Goal: Obtain resource: Obtain resource

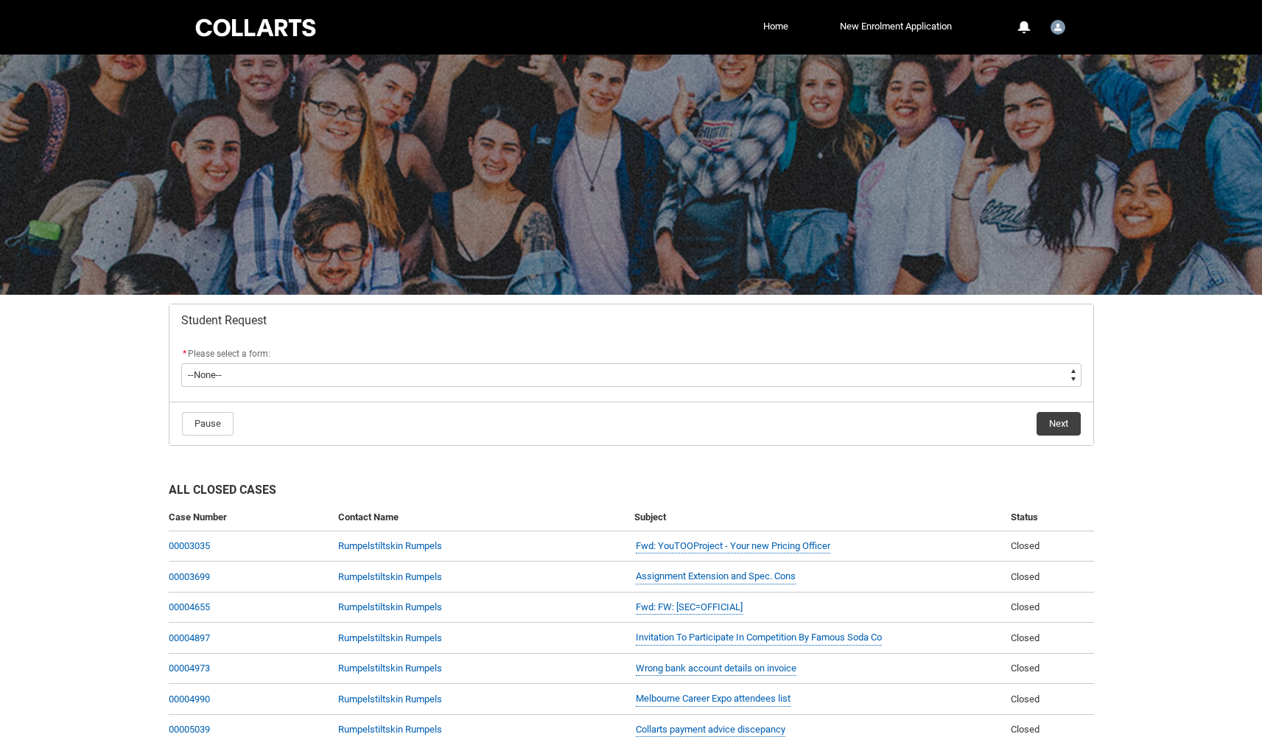
click at [250, 41] on div "Collarts Education Community Home New Enrolment Application More 0 Notification…" at bounding box center [631, 27] width 876 height 55
click at [248, 27] on div at bounding box center [255, 27] width 125 height 23
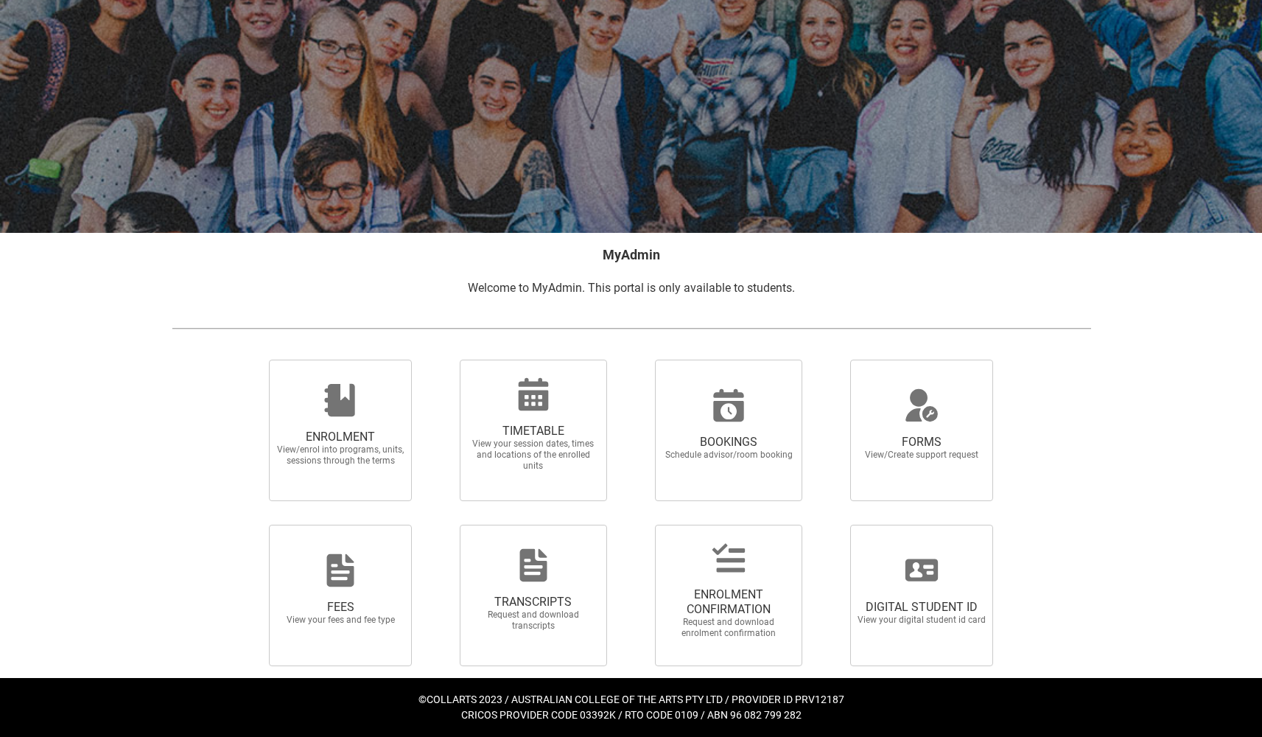
scroll to position [61, 0]
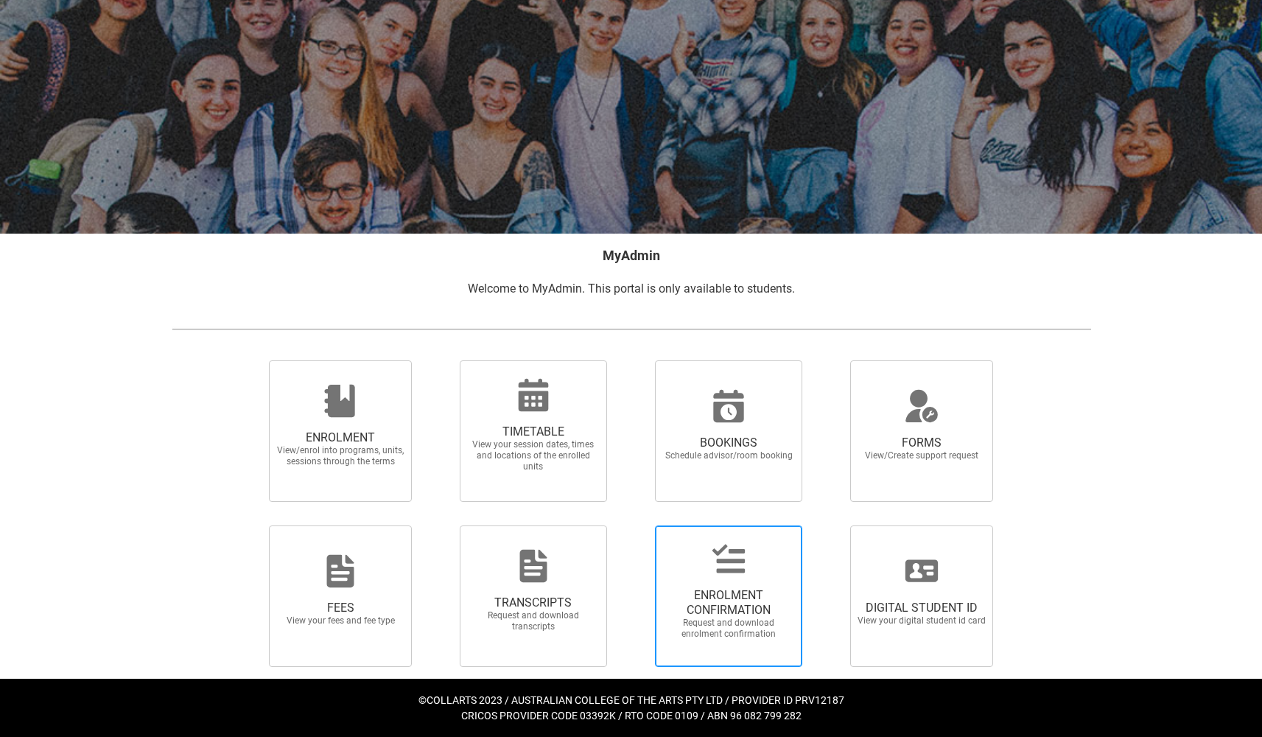
click at [773, 566] on div at bounding box center [728, 558] width 141 height 35
click at [637, 525] on input "ENROLMENT CONFIRMATION Request and download enrolment confirmation" at bounding box center [636, 525] width 1 height 1
radio input "true"
